Goal: Task Accomplishment & Management: Use online tool/utility

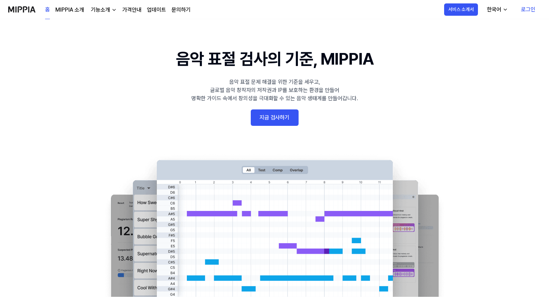
click at [285, 120] on link "지금 검사하기" at bounding box center [275, 117] width 48 height 16
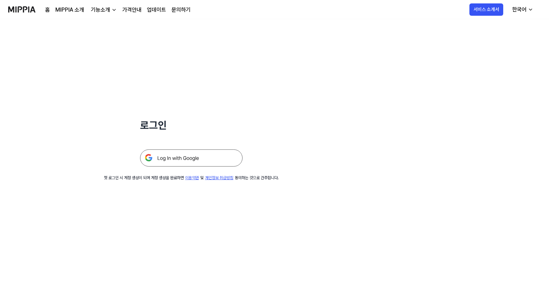
click at [188, 160] on img at bounding box center [191, 157] width 102 height 17
click at [212, 158] on img at bounding box center [191, 157] width 102 height 17
click at [28, 10] on img at bounding box center [21, 9] width 27 height 19
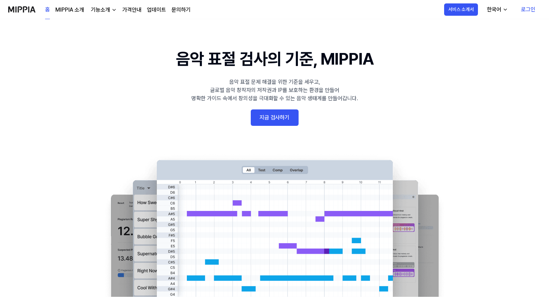
click at [286, 113] on link "지금 검사하기" at bounding box center [275, 117] width 48 height 16
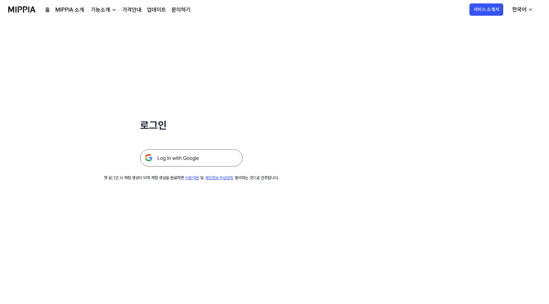
click at [191, 161] on img at bounding box center [191, 157] width 102 height 17
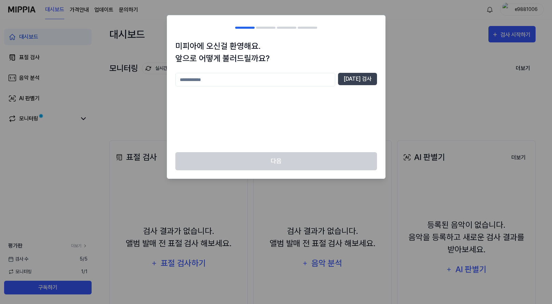
click at [418, 65] on div at bounding box center [276, 152] width 552 height 304
click at [316, 82] on input "text" at bounding box center [255, 80] width 160 height 14
type input "*"
type input "****"
click at [362, 74] on button "중복 검사" at bounding box center [357, 79] width 39 height 12
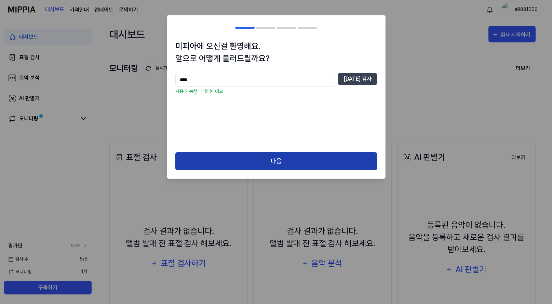
click at [280, 165] on button "다음" at bounding box center [276, 161] width 202 height 18
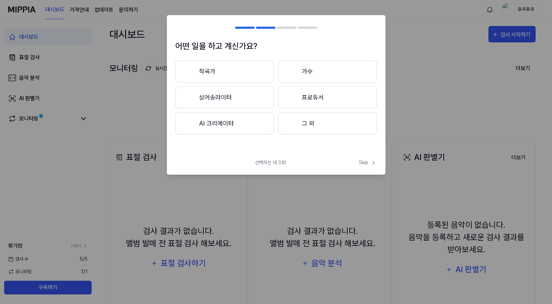
click at [323, 72] on button "가수" at bounding box center [327, 71] width 99 height 22
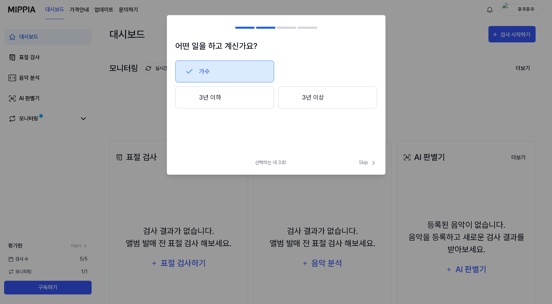
click at [246, 100] on button "3년 이하" at bounding box center [224, 97] width 99 height 22
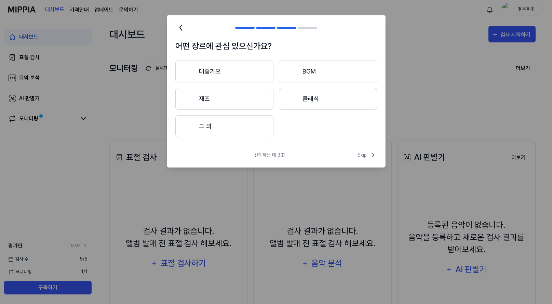
click at [231, 73] on button "대중가요" at bounding box center [224, 71] width 98 height 22
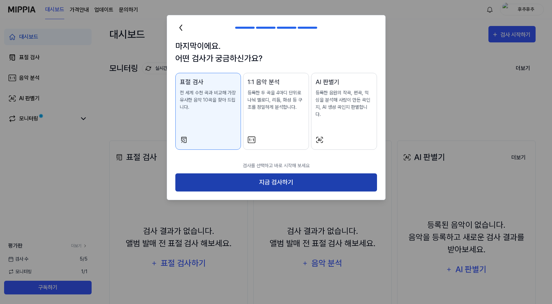
click at [281, 174] on button "지금 검사하기" at bounding box center [276, 182] width 202 height 18
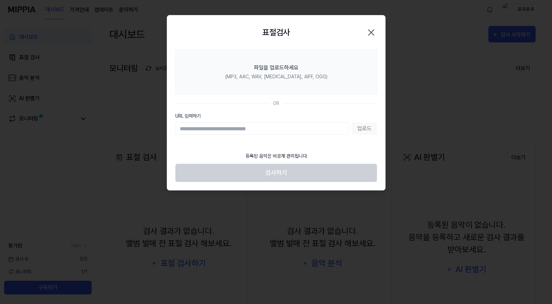
click at [284, 132] on input "URL 입력하기" at bounding box center [262, 128] width 174 height 12
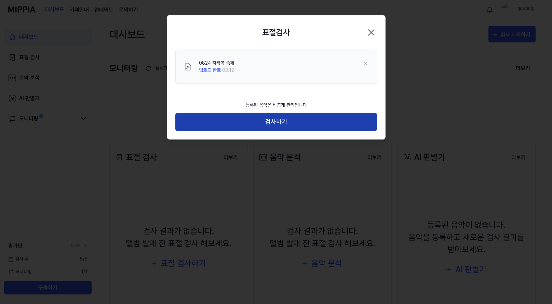
click at [276, 118] on button "검사하기" at bounding box center [276, 122] width 202 height 18
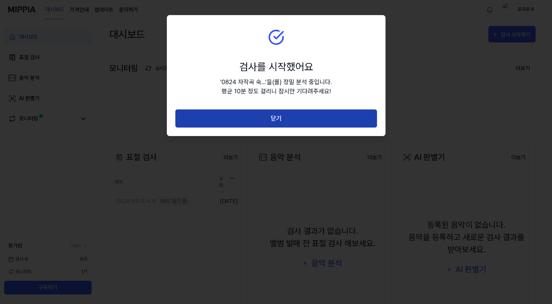
click at [289, 121] on button "닫기" at bounding box center [276, 118] width 202 height 18
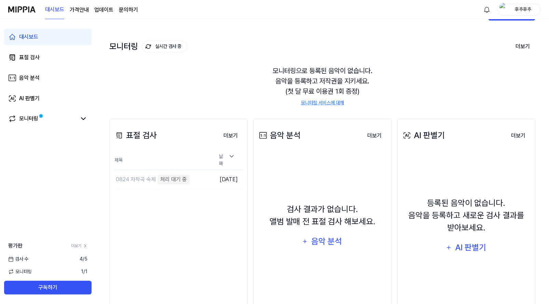
scroll to position [34, 0]
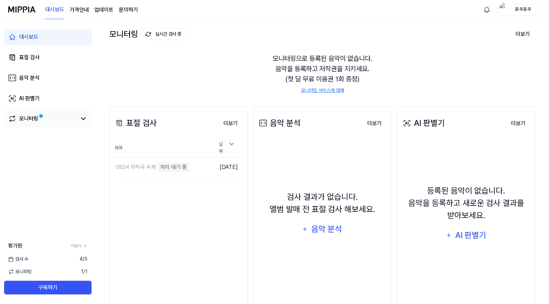
click at [69, 119] on link "모니터링" at bounding box center [42, 118] width 68 height 8
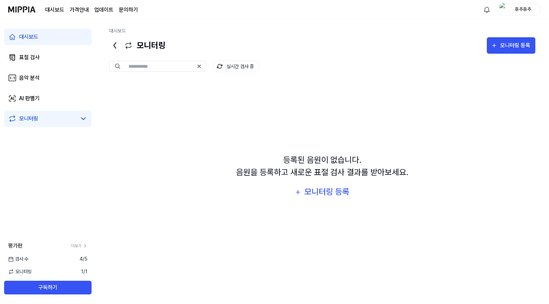
scroll to position [0, 0]
click at [48, 40] on link "대시보드" at bounding box center [47, 37] width 87 height 16
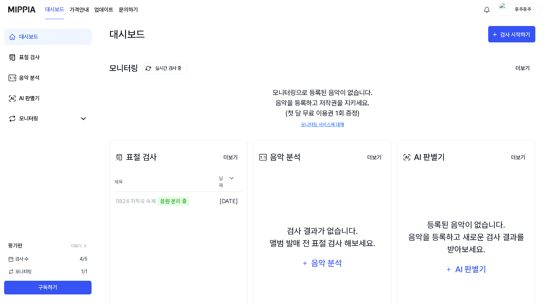
scroll to position [34, 0]
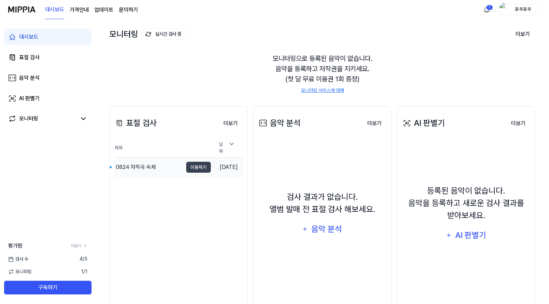
click at [164, 168] on div "0824 자작곡 숙제" at bounding box center [148, 166] width 69 height 19
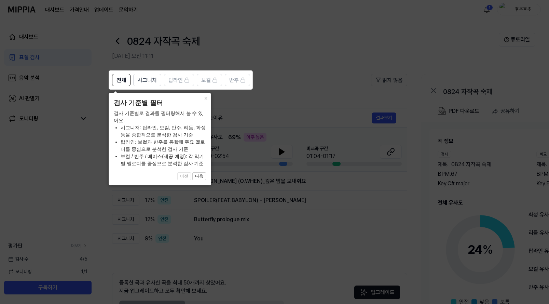
click at [244, 122] on icon at bounding box center [276, 152] width 552 height 304
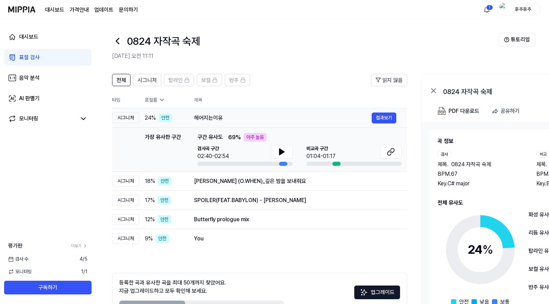
click at [269, 120] on div "헤어지는이유" at bounding box center [283, 118] width 178 height 8
click at [281, 151] on icon at bounding box center [281, 152] width 5 height 6
click at [289, 152] on button at bounding box center [282, 152] width 22 height 14
click at [340, 162] on div at bounding box center [353, 164] width 95 height 4
click at [388, 149] on icon at bounding box center [391, 152] width 8 height 8
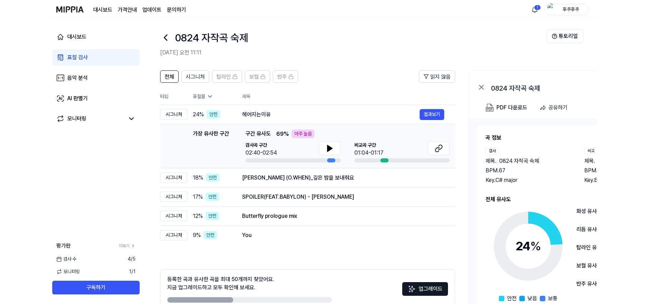
scroll to position [34, 0]
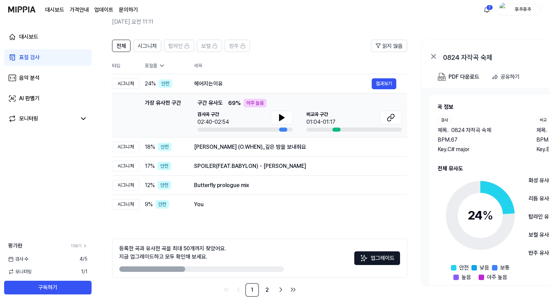
click at [255, 237] on div "전체 시그니처 탑라인 보컬 반주 읽지 않음 전체 시그니처 탑라인 보컬 반주 타입 표절률 제목 표절률 읽지 않음 시그니처 24 % 안전 헤어지는…" at bounding box center [259, 168] width 295 height 257
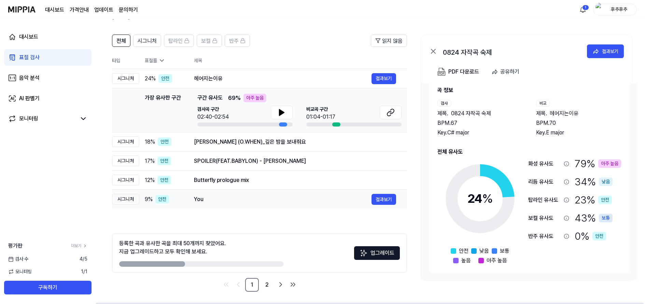
scroll to position [41, 0]
